Goal: Task Accomplishment & Management: Manage account settings

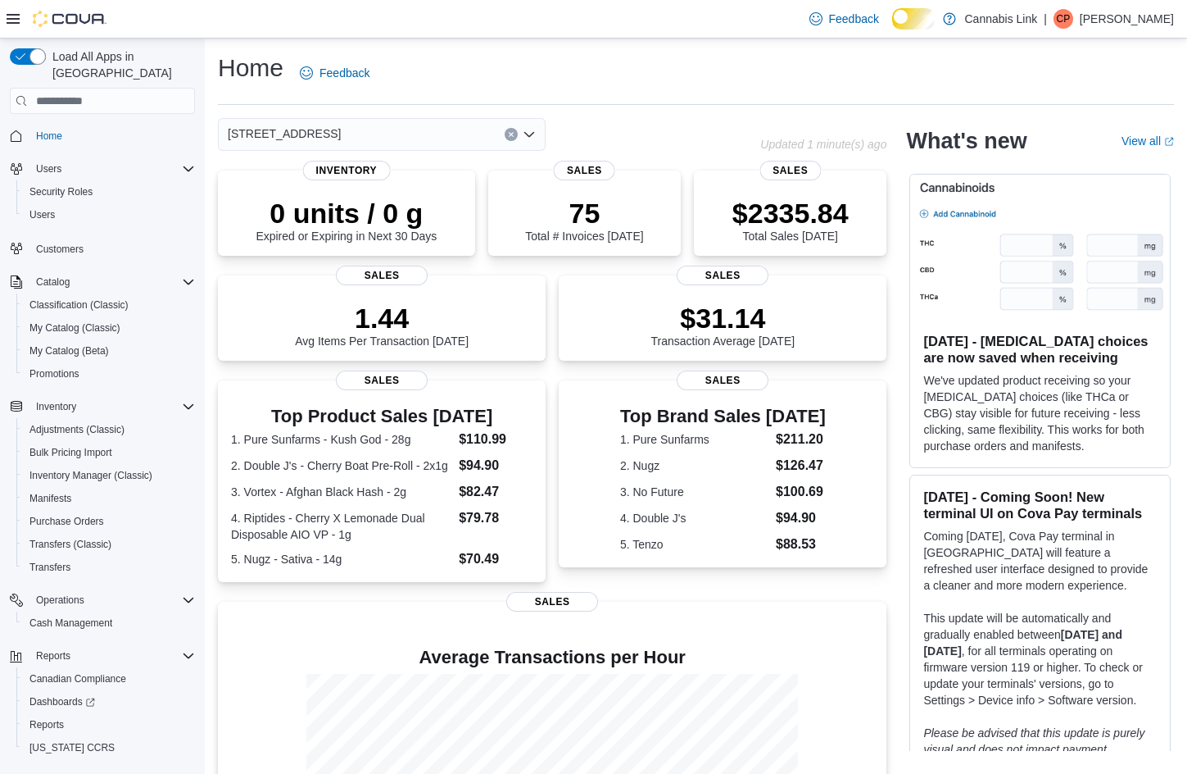
click at [1057, 25] on span "CP" at bounding box center [1064, 19] width 14 height 20
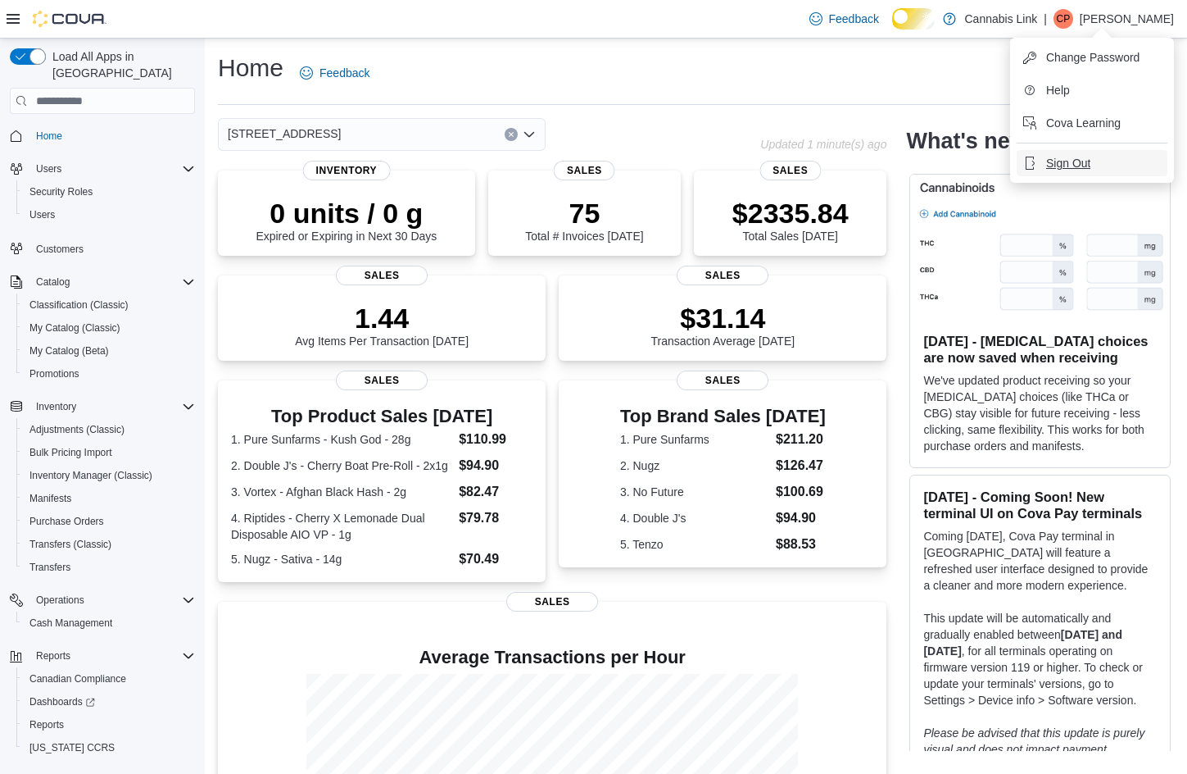
click at [1051, 171] on span "Sign Out" at bounding box center [1068, 163] width 44 height 16
